Goal: Transaction & Acquisition: Purchase product/service

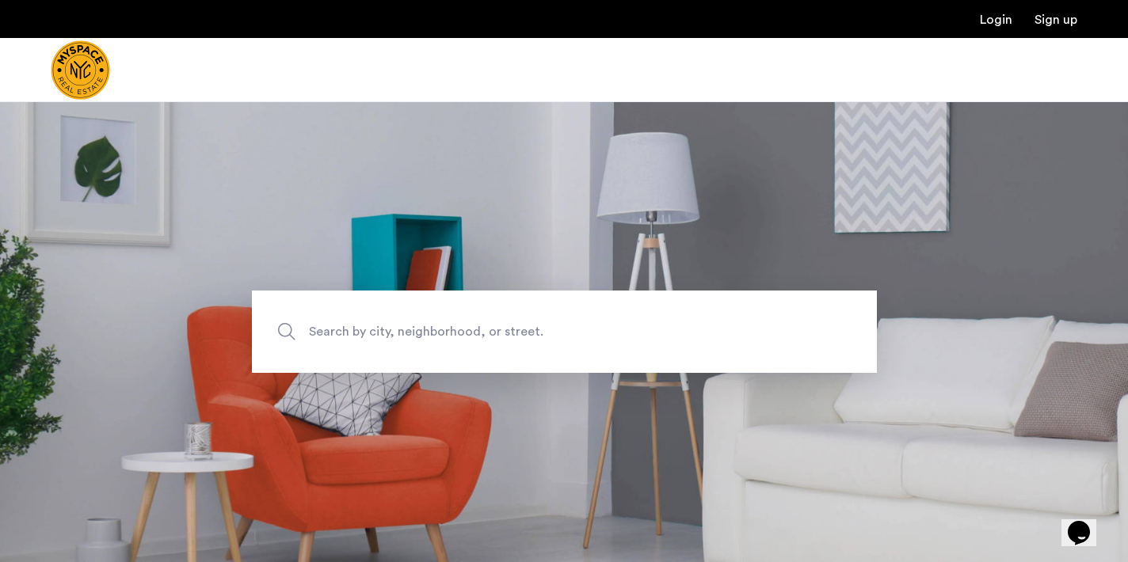
click at [554, 334] on span "Search by city, neighborhood, or street." at bounding box center [527, 332] width 437 height 21
click at [554, 334] on input "Search by city, neighborhood, or street." at bounding box center [564, 332] width 625 height 82
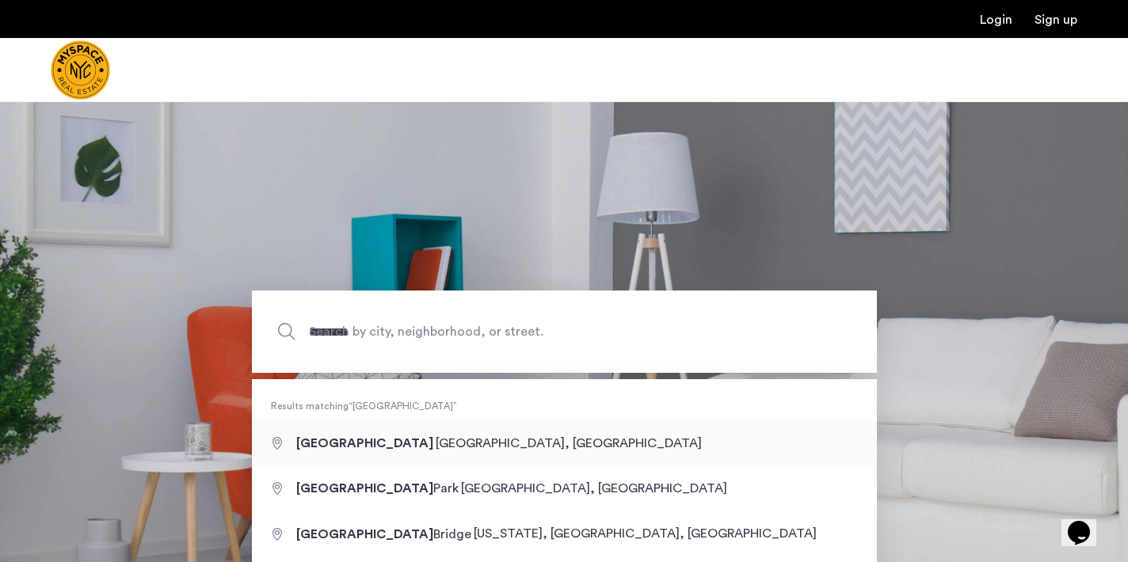
type input "**********"
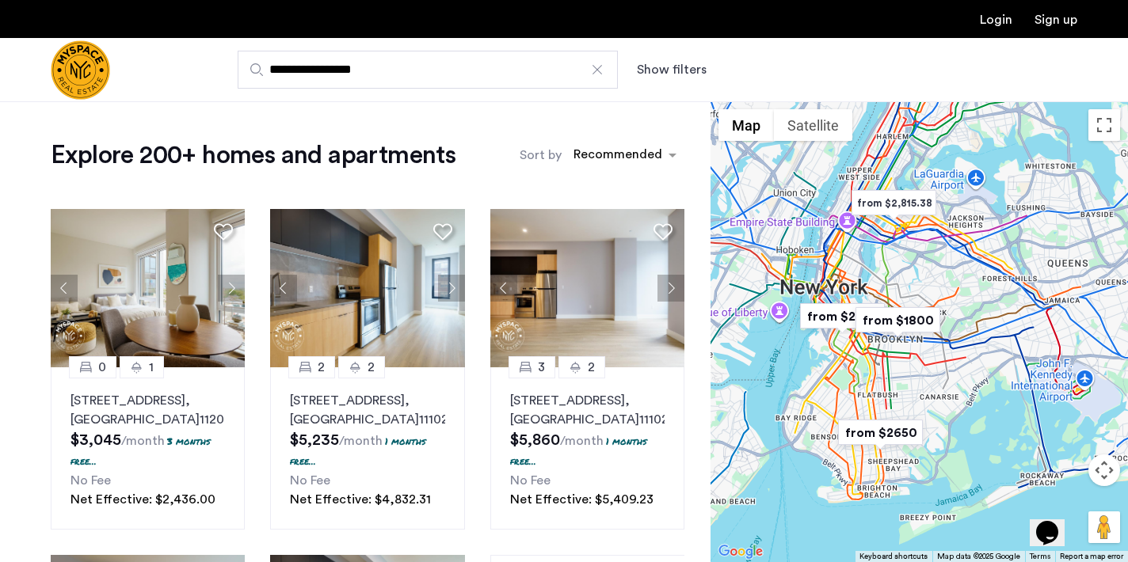
click at [899, 320] on img "from $1800" at bounding box center [897, 321] width 97 height 36
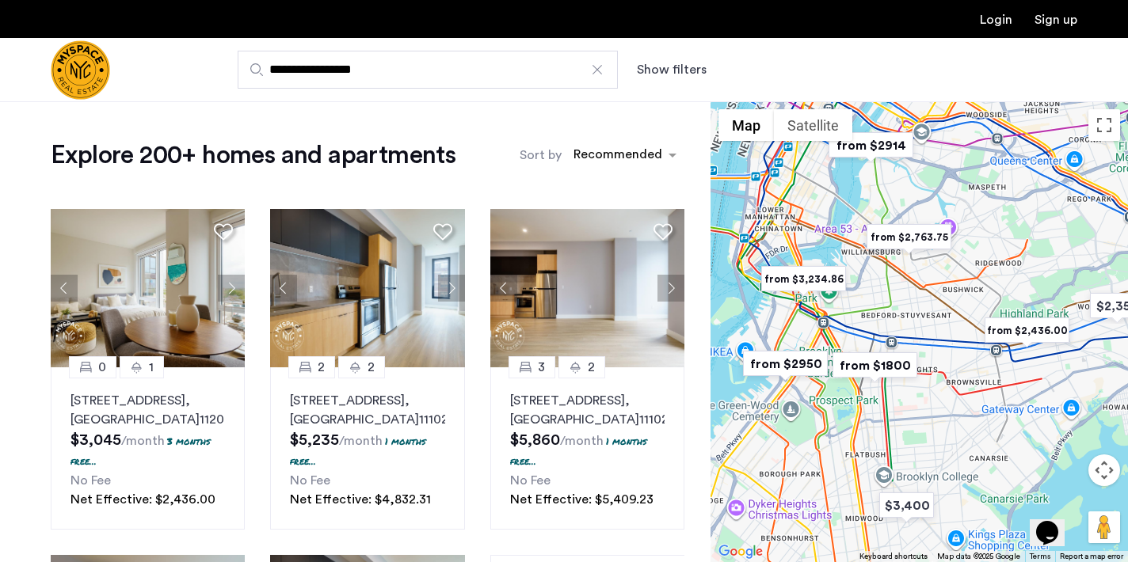
drag, startPoint x: 839, startPoint y: 304, endPoint x: 910, endPoint y: 299, distance: 71.5
click at [911, 299] on div "To navigate, press the arrow keys." at bounding box center [919, 331] width 417 height 461
click at [867, 366] on img "from $1800" at bounding box center [875, 365] width 97 height 36
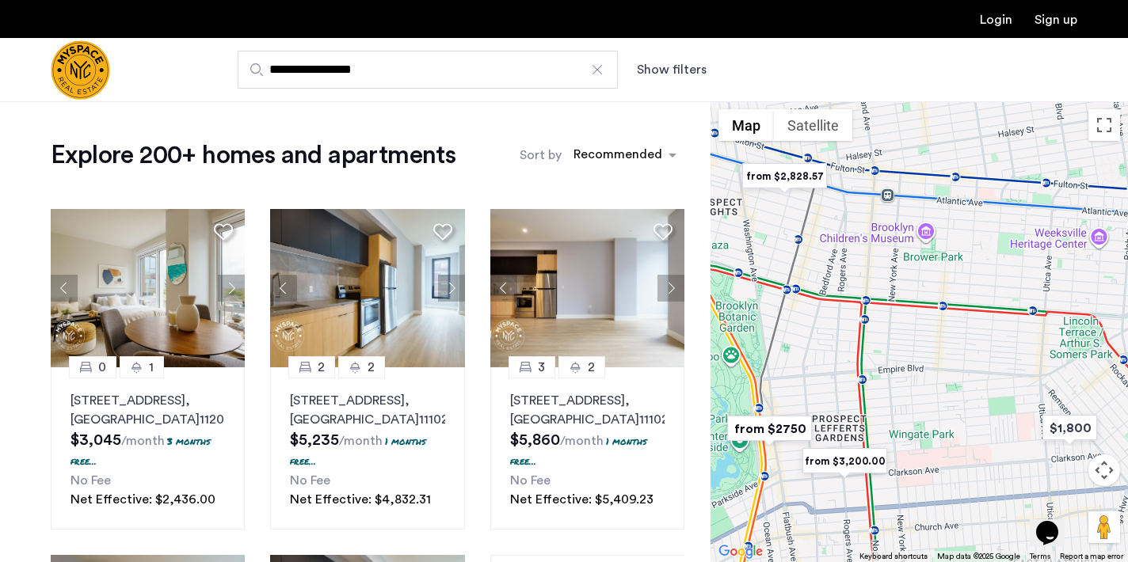
click at [665, 69] on button "Show filters" at bounding box center [672, 69] width 70 height 19
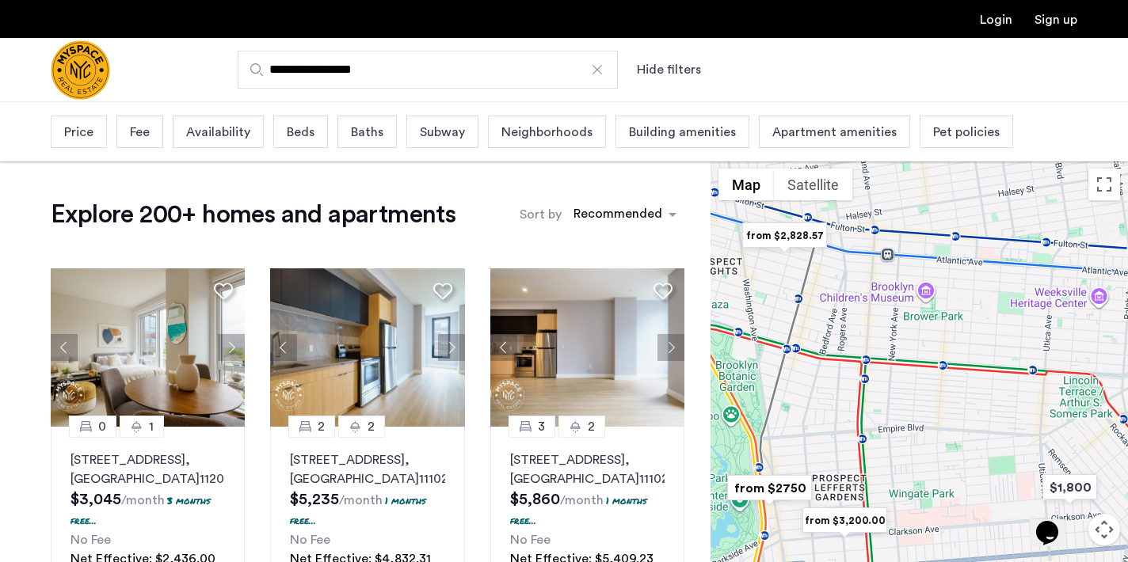
click at [70, 134] on span "Price" at bounding box center [78, 132] width 29 height 19
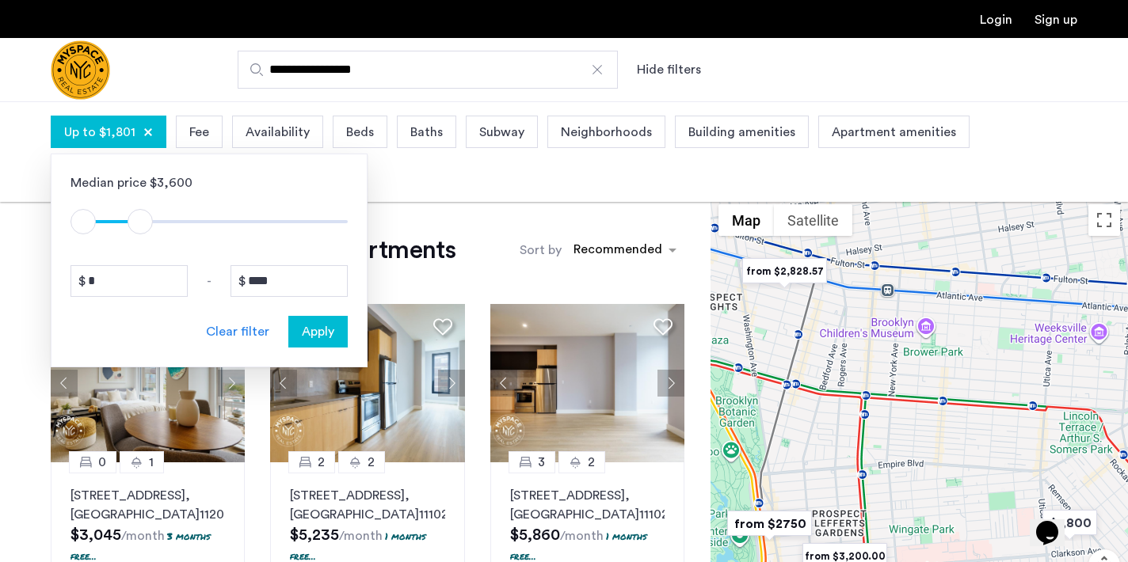
type input "****"
drag, startPoint x: 330, startPoint y: 220, endPoint x: 145, endPoint y: 205, distance: 186.0
click at [145, 205] on div "$1 $8000 $1 $2001" at bounding box center [208, 213] width 277 height 43
click at [331, 343] on button "Apply" at bounding box center [317, 332] width 59 height 32
